Goal: Transaction & Acquisition: Purchase product/service

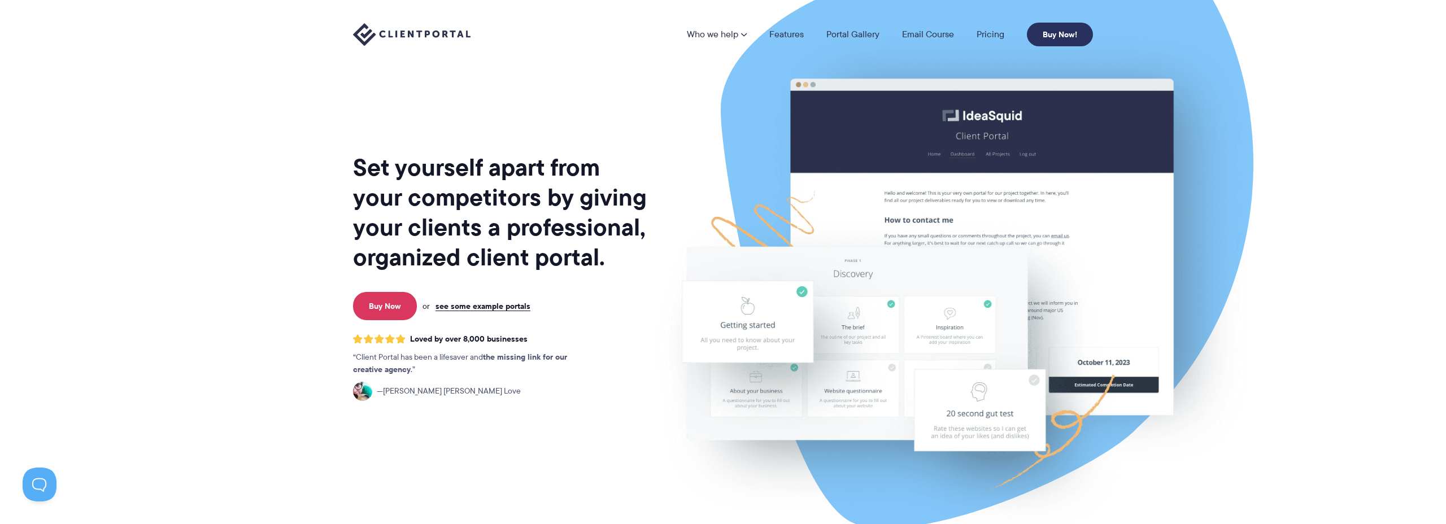
click at [1052, 45] on link "Buy Now!" at bounding box center [1060, 35] width 66 height 24
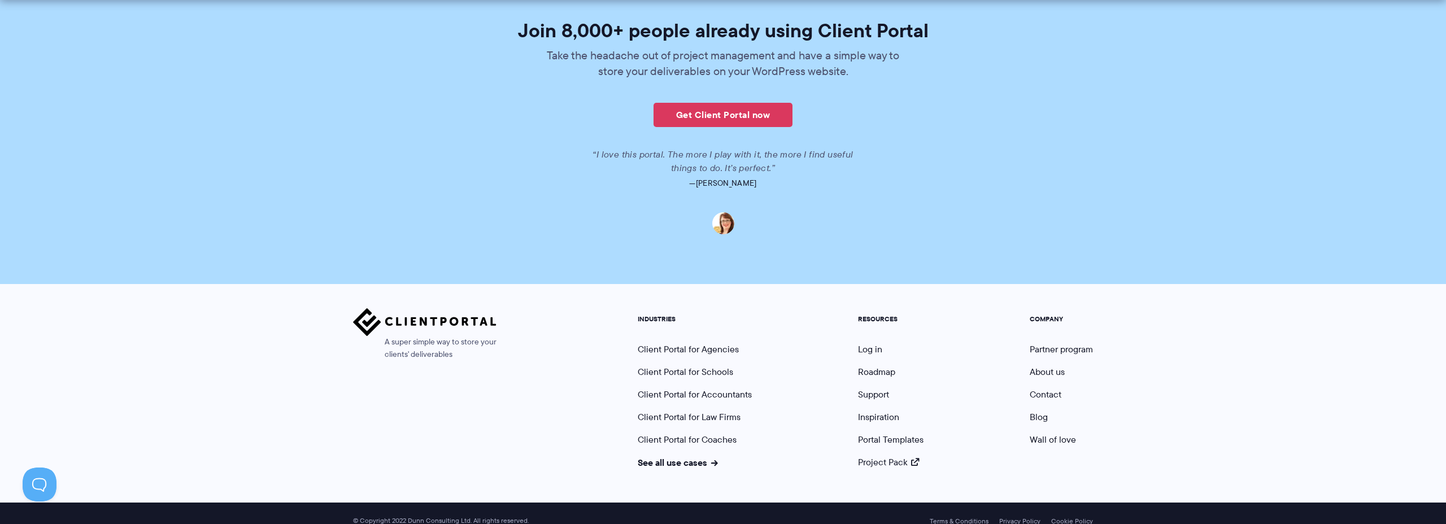
scroll to position [2760, 0]
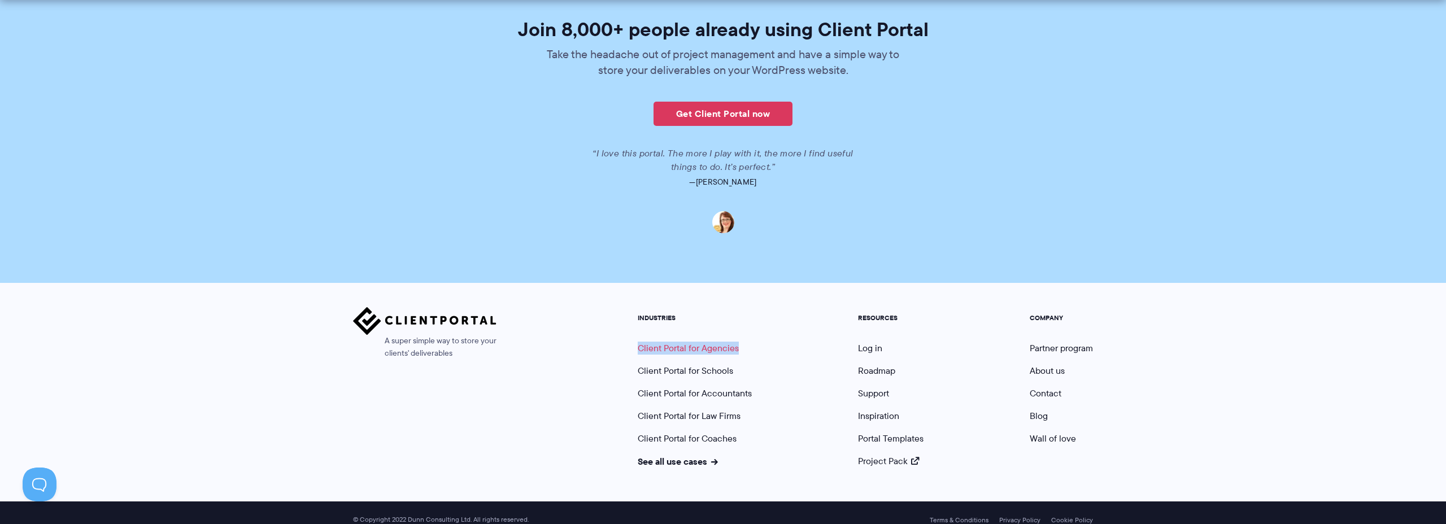
drag, startPoint x: 752, startPoint y: 333, endPoint x: 637, endPoint y: 332, distance: 114.7
click at [637, 332] on ul "INDUSTRIES Client Portal for Agencies Client Portal for Schools Client Portal f…" at bounding box center [694, 391] width 131 height 154
